Goal: Transaction & Acquisition: Purchase product/service

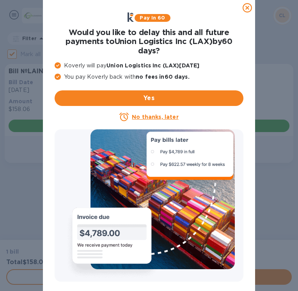
click at [170, 118] on u "No thanks, later" at bounding box center [155, 117] width 46 height 6
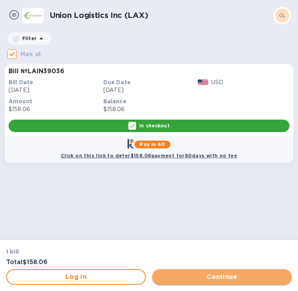
click at [210, 276] on span "Continue" at bounding box center [221, 276] width 127 height 9
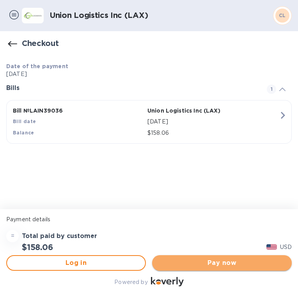
click at [212, 262] on span "Pay now" at bounding box center [221, 262] width 127 height 9
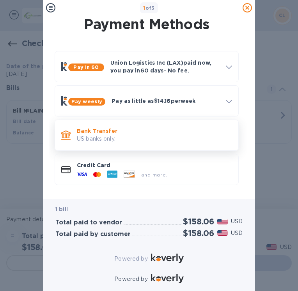
scroll to position [4, 0]
click at [162, 137] on p "US banks only." at bounding box center [154, 139] width 155 height 8
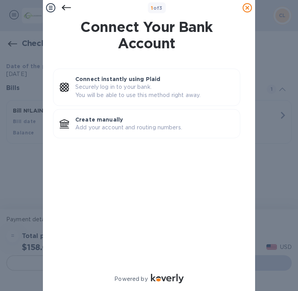
scroll to position [0, 0]
click at [64, 6] on icon at bounding box center [66, 7] width 9 height 5
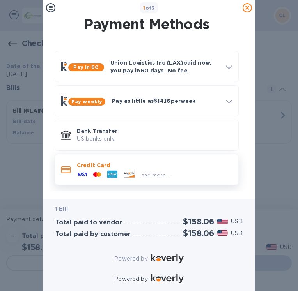
click at [196, 175] on div "and more..." at bounding box center [154, 173] width 155 height 9
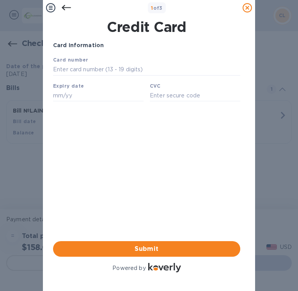
click at [63, 7] on icon at bounding box center [66, 7] width 9 height 5
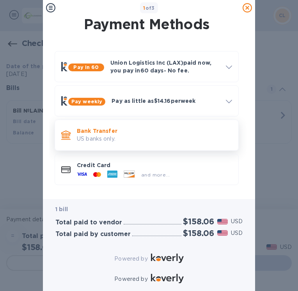
click at [124, 139] on p "US banks only." at bounding box center [154, 139] width 155 height 8
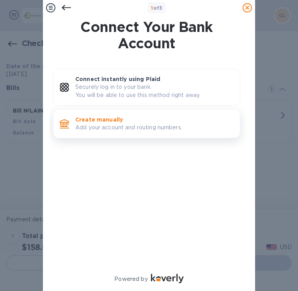
click at [139, 124] on p "Add your account and routing numbers." at bounding box center [154, 128] width 158 height 8
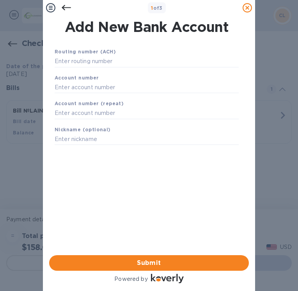
click at [66, 10] on icon at bounding box center [66, 7] width 9 height 9
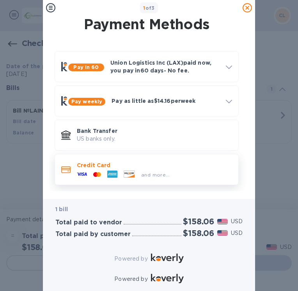
click at [171, 167] on p "Credit Card" at bounding box center [154, 165] width 155 height 8
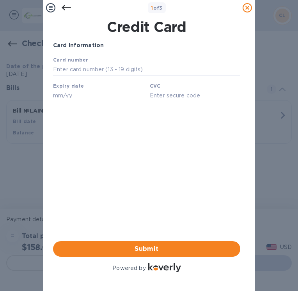
click at [65, 9] on icon at bounding box center [66, 7] width 9 height 9
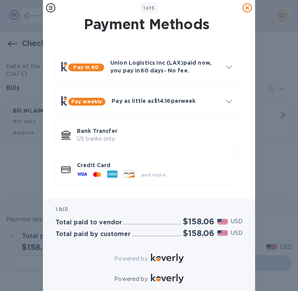
click at [249, 8] on icon at bounding box center [246, 7] width 9 height 9
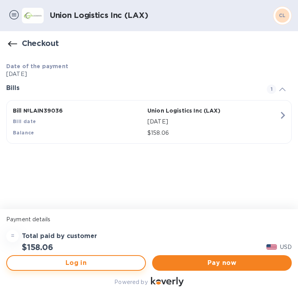
click at [72, 265] on span "Log in" at bounding box center [76, 262] width 126 height 9
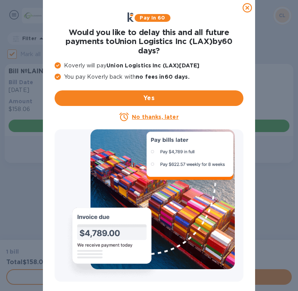
click at [150, 117] on u "No thanks, later" at bounding box center [155, 117] width 46 height 6
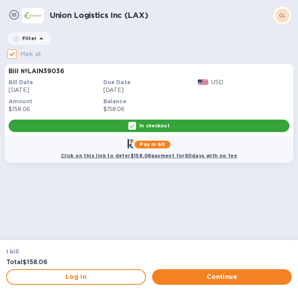
click at [13, 14] on img at bounding box center [13, 14] width 9 height 9
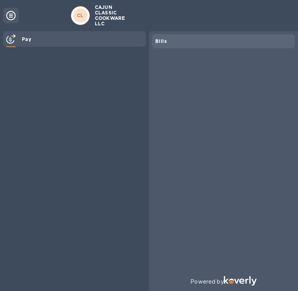
click at [10, 16] on icon at bounding box center [10, 15] width 9 height 9
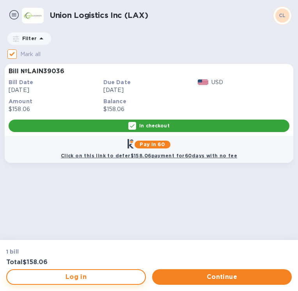
click at [66, 276] on span "Log in" at bounding box center [76, 276] width 126 height 9
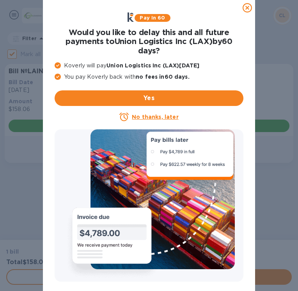
click at [166, 117] on u "No thanks, later" at bounding box center [155, 117] width 46 height 6
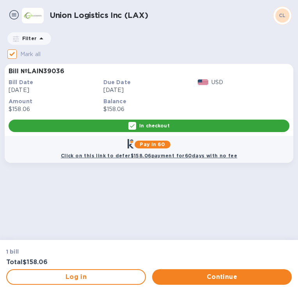
click at [157, 126] on p "In checkout" at bounding box center [154, 125] width 30 height 7
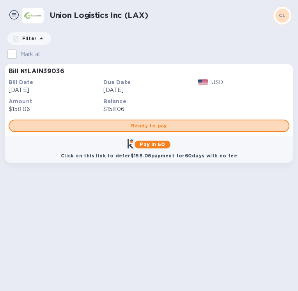
click at [157, 126] on span "Ready to pay" at bounding box center [149, 125] width 267 height 9
checkbox input "true"
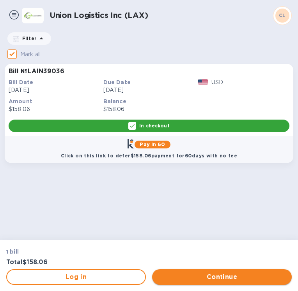
click at [202, 283] on button "Continue" at bounding box center [222, 277] width 140 height 16
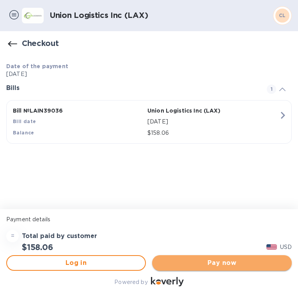
click at [200, 265] on span "Pay now" at bounding box center [221, 262] width 127 height 9
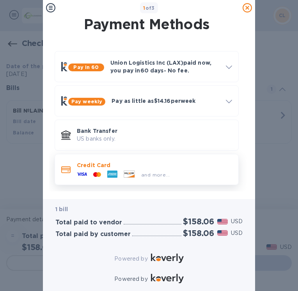
click at [187, 163] on p "Credit Card" at bounding box center [154, 165] width 155 height 8
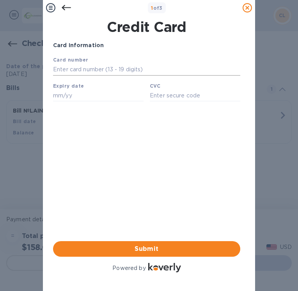
click at [97, 71] on input "text" at bounding box center [146, 70] width 187 height 12
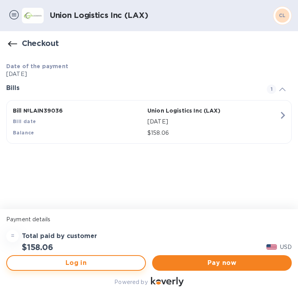
click at [70, 263] on span "Log in" at bounding box center [76, 262] width 126 height 9
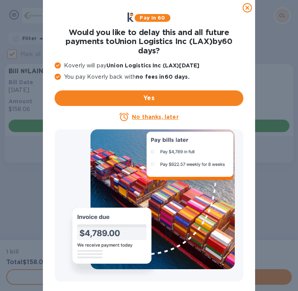
click at [150, 118] on u "No thanks, later" at bounding box center [155, 117] width 46 height 6
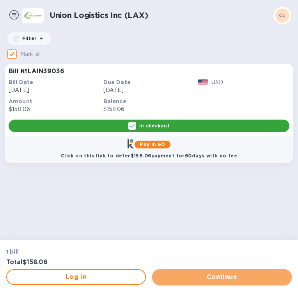
click at [215, 279] on span "Continue" at bounding box center [221, 276] width 127 height 9
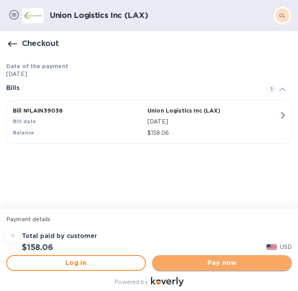
click at [220, 263] on span "Pay now" at bounding box center [221, 262] width 127 height 9
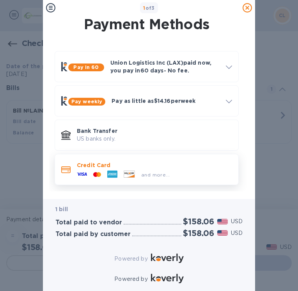
click at [186, 166] on p "Credit Card" at bounding box center [154, 165] width 155 height 8
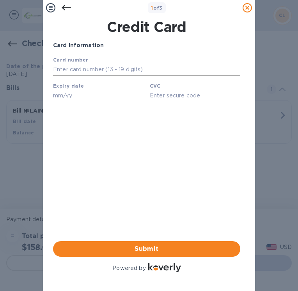
click at [125, 69] on input "text" at bounding box center [146, 70] width 187 height 12
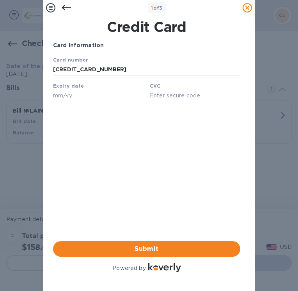
type input "5528 6994 7064 4437"
click at [95, 100] on input "text" at bounding box center [98, 96] width 90 height 12
type input "05/30"
click at [174, 97] on input "text" at bounding box center [195, 96] width 90 height 12
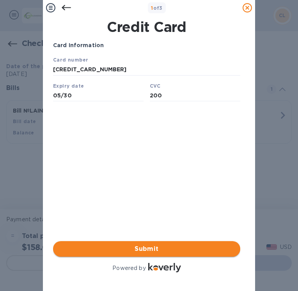
type input "200"
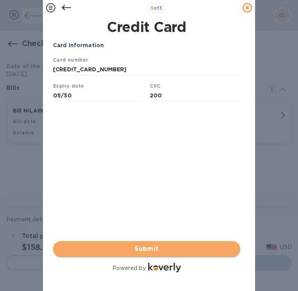
click at [159, 244] on span "Submit" at bounding box center [146, 248] width 175 height 9
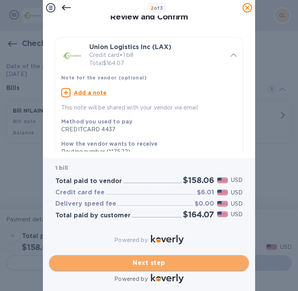
click at [136, 258] on span "Next step" at bounding box center [148, 262] width 187 height 9
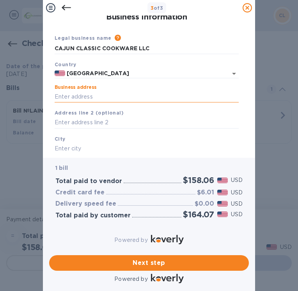
click at [81, 98] on input "Business address" at bounding box center [147, 97] width 184 height 12
type input "213 2nd Street"
type input "Mamou"
type input "LA"
type input "70554"
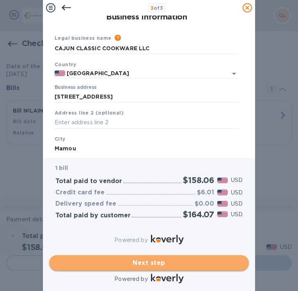
click at [143, 258] on span "Next step" at bounding box center [148, 262] width 187 height 9
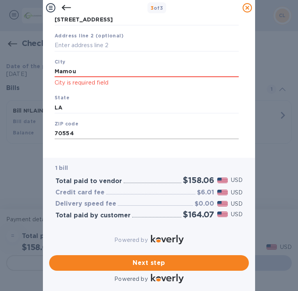
scroll to position [83, 0]
click at [89, 67] on input "Mamou" at bounding box center [147, 72] width 184 height 12
type input "M"
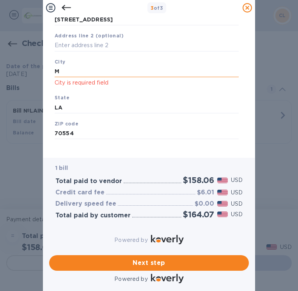
click button "Save" at bounding box center [0, 0] width 0 height 0
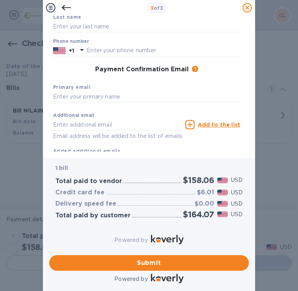
scroll to position [0, 0]
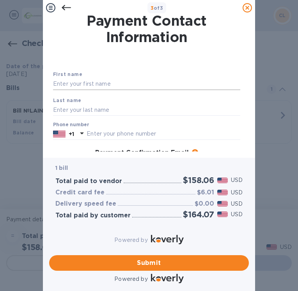
click at [84, 84] on input "text" at bounding box center [146, 84] width 187 height 12
type input "Elizabeth"
type input "Alsup"
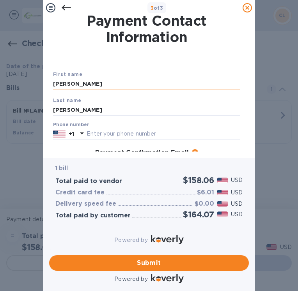
type input "lizalsup.gwc@gmail.com"
click at [103, 134] on input "text" at bounding box center [164, 134] width 154 height 12
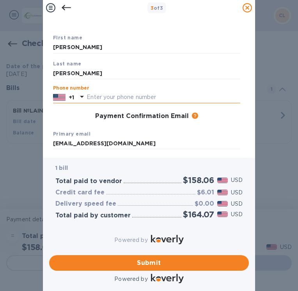
scroll to position [36, 0]
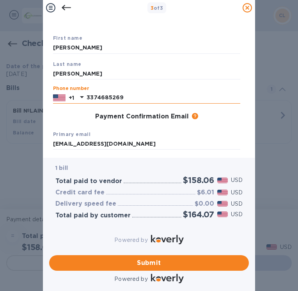
type input "3374685269"
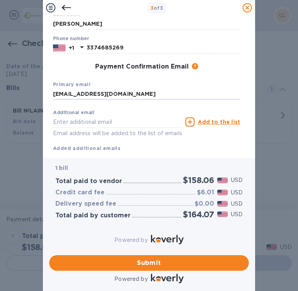
scroll to position [114, 0]
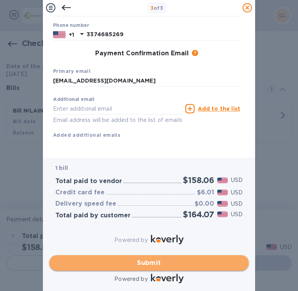
click at [145, 258] on span "Submit" at bounding box center [148, 262] width 187 height 9
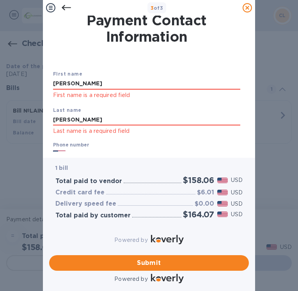
scroll to position [0, 0]
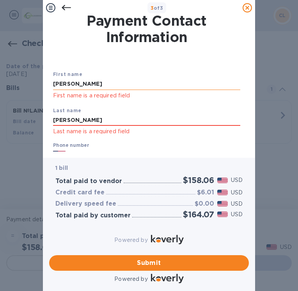
click at [94, 84] on input "Elizabeth" at bounding box center [146, 84] width 187 height 12
type input "E"
type input "Elizabeth"
type input "Alsup"
click at [264, 152] on div "3 of 3 Payment Contact Information First name Elizabeth First name is a require…" at bounding box center [149, 145] width 298 height 291
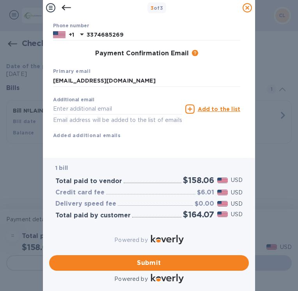
scroll to position [135, 0]
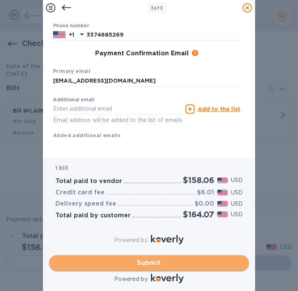
click at [167, 262] on span "Submit" at bounding box center [148, 262] width 187 height 9
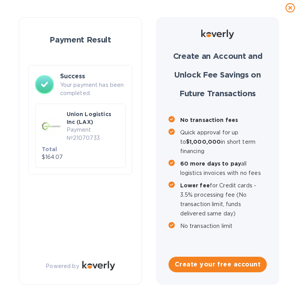
checkbox input "false"
click at [289, 7] on icon at bounding box center [289, 7] width 9 height 9
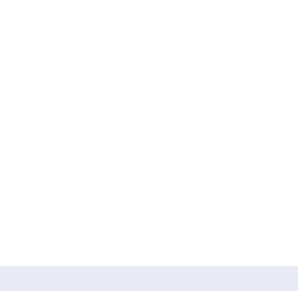
click at [55, 124] on div at bounding box center [149, 133] width 298 height 266
